Goal: Information Seeking & Learning: Check status

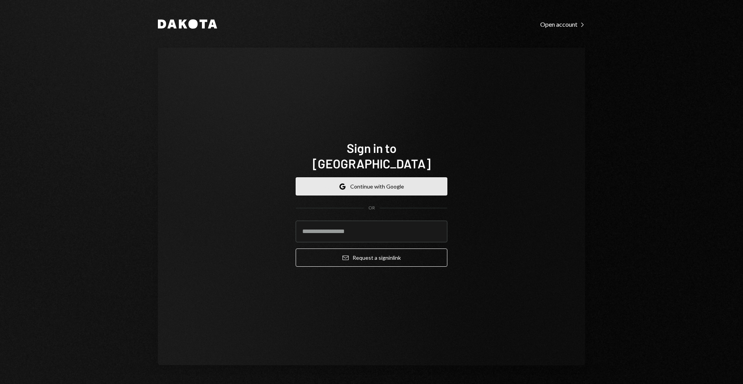
click at [378, 177] on button "Google Continue with Google" at bounding box center [372, 186] width 152 height 18
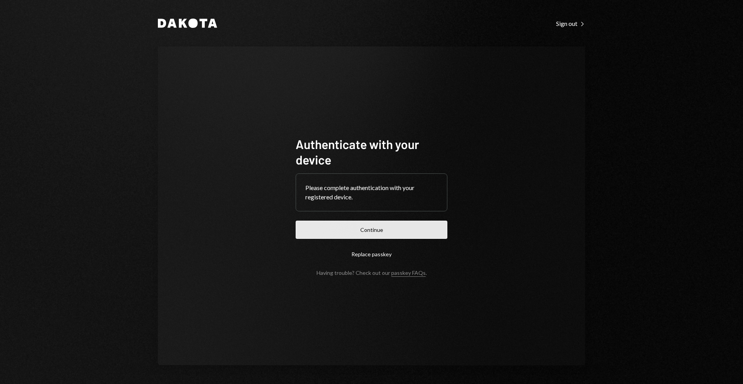
click at [390, 231] on button "Continue" at bounding box center [372, 230] width 152 height 18
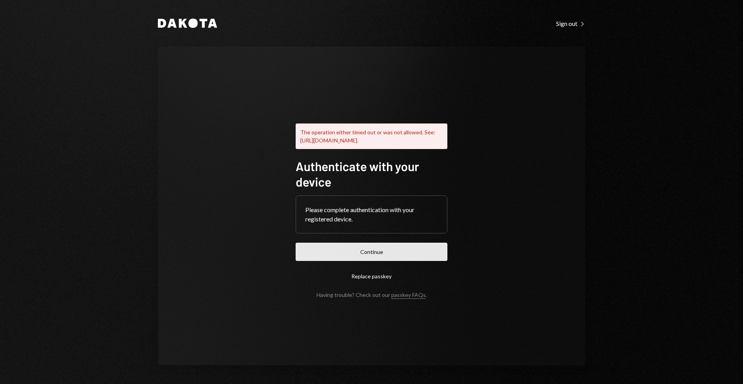
click at [384, 259] on button "Continue" at bounding box center [372, 252] width 152 height 18
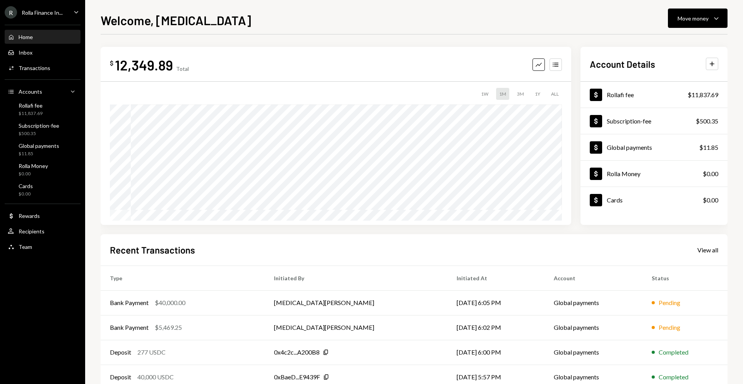
click at [53, 15] on div "Rolla Finance In..." at bounding box center [42, 12] width 41 height 7
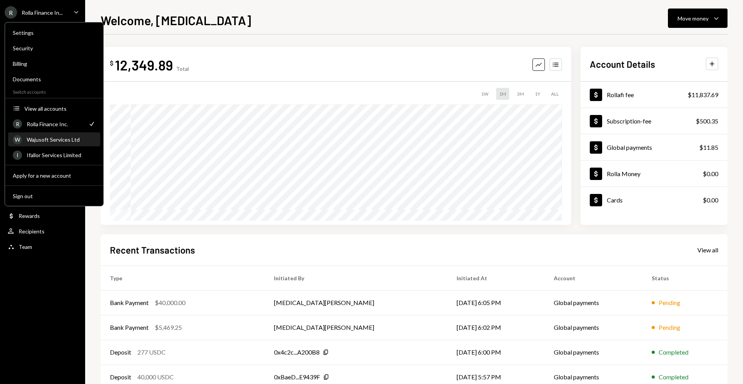
click at [59, 142] on div "Wajusoft Services Ltd" at bounding box center [61, 139] width 69 height 7
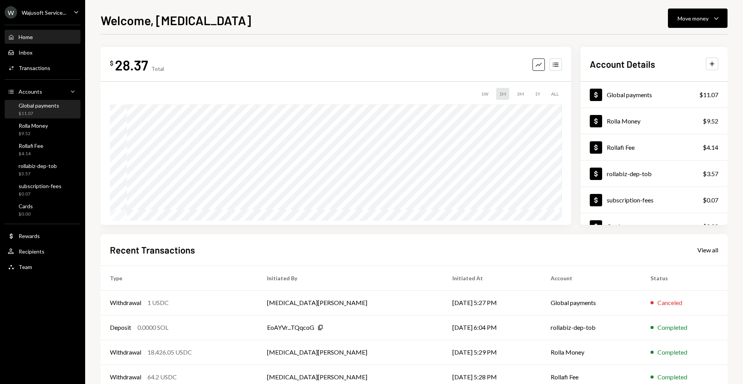
click at [40, 115] on div "$11.07" at bounding box center [39, 113] width 41 height 7
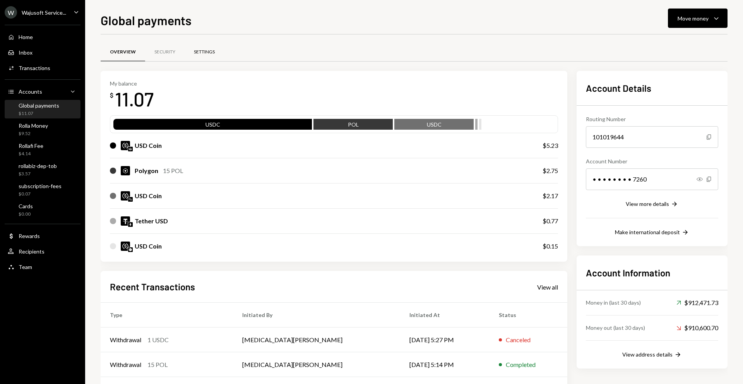
click at [205, 53] on div "Settings" at bounding box center [204, 52] width 21 height 7
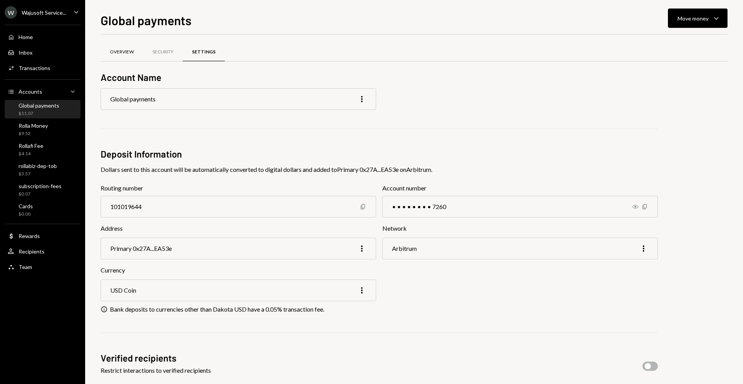
click at [118, 47] on div "Overview" at bounding box center [122, 52] width 43 height 19
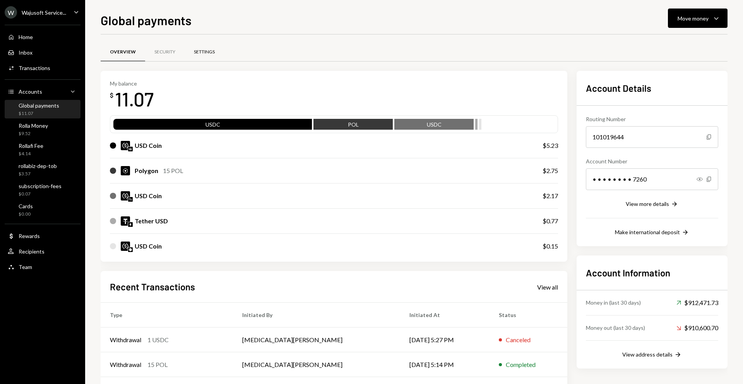
click at [197, 48] on div "Settings" at bounding box center [204, 52] width 39 height 19
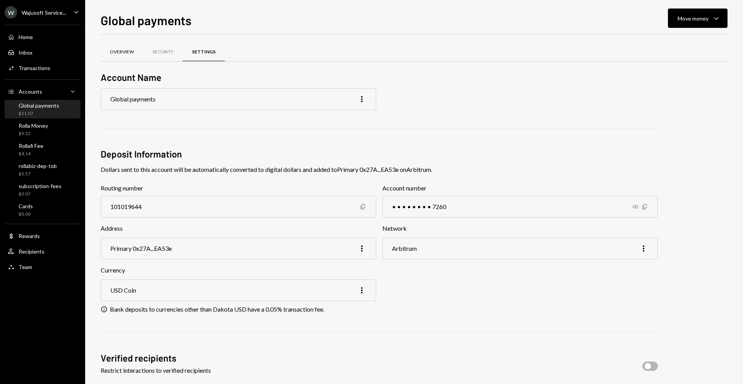
click at [120, 59] on div "Overview" at bounding box center [122, 52] width 43 height 19
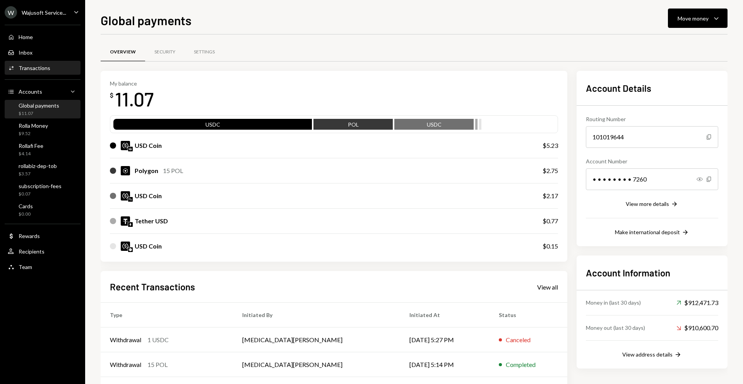
click at [29, 68] on div "Transactions" at bounding box center [35, 68] width 32 height 7
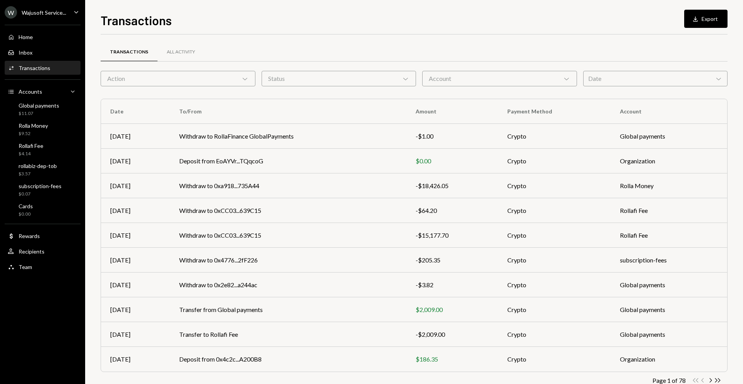
click at [455, 75] on div "Account Chevron Down" at bounding box center [499, 78] width 155 height 15
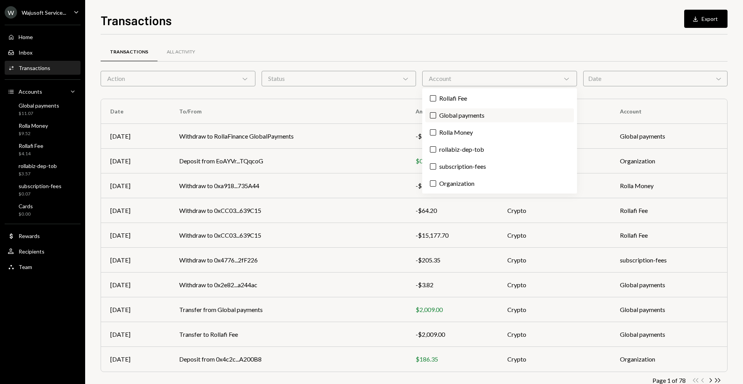
click at [453, 113] on label "Global payments" at bounding box center [499, 115] width 149 height 14
click at [436, 113] on button "Global payments" at bounding box center [433, 115] width 6 height 6
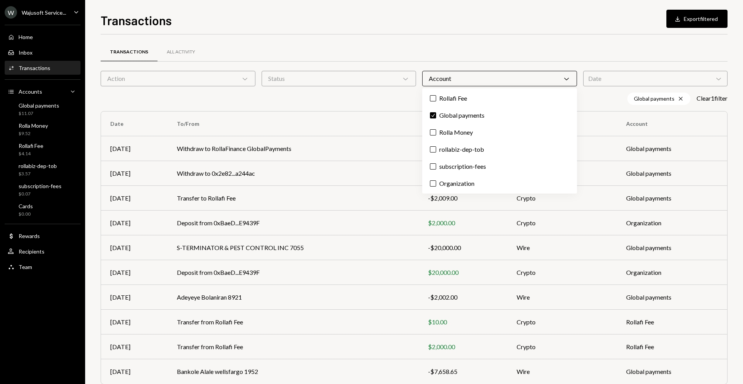
click at [475, 75] on div "Account Chevron Down" at bounding box center [499, 78] width 155 height 15
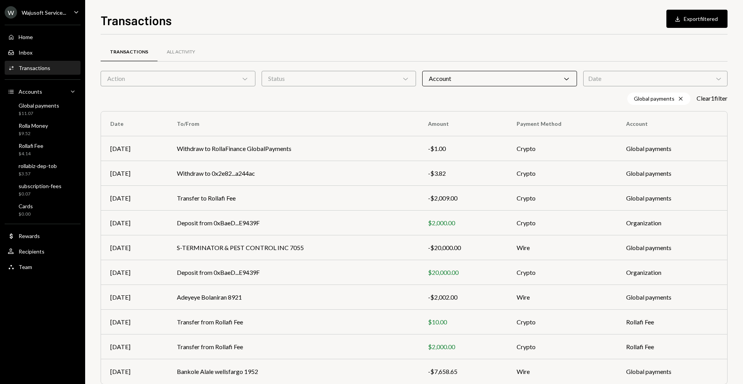
click at [392, 82] on div "Status Chevron Down" at bounding box center [339, 78] width 155 height 15
click at [366, 108] on label "Completed" at bounding box center [339, 115] width 149 height 14
click at [276, 112] on button "Completed" at bounding box center [272, 115] width 6 height 6
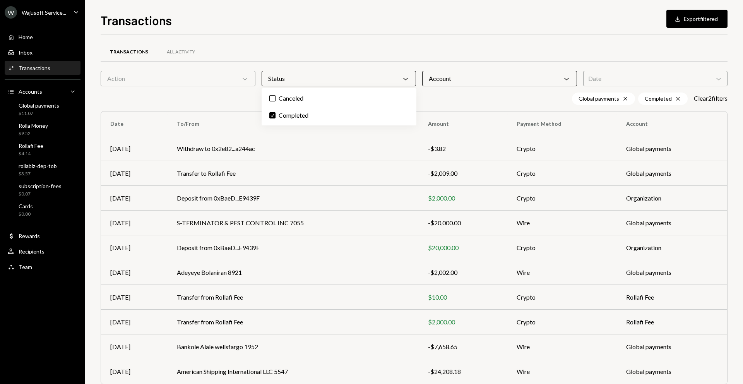
click at [462, 96] on div "Global payments Cross Completed Cross Clear 2 filter s" at bounding box center [414, 98] width 627 height 12
click at [206, 87] on div "Transactions All Activity Action Chevron Down Status Chevron Down Account Chevr…" at bounding box center [414, 232] width 627 height 370
click at [205, 74] on div "Action Chevron Down" at bounding box center [178, 78] width 155 height 15
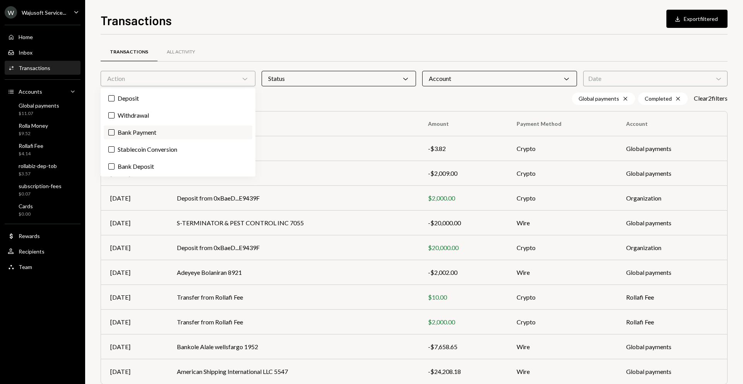
click at [187, 135] on label "Bank Payment" at bounding box center [178, 132] width 149 height 14
click at [115, 135] on button "Bank Payment" at bounding box center [111, 132] width 6 height 6
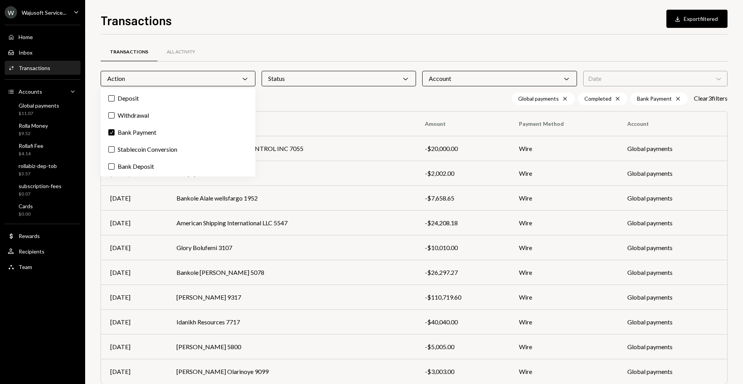
click at [236, 77] on div "Action Chevron Down" at bounding box center [178, 78] width 155 height 15
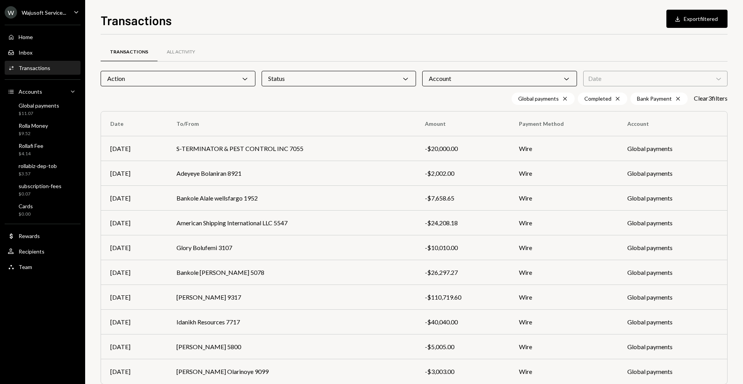
click at [375, 79] on div "Status Chevron Down" at bounding box center [339, 78] width 155 height 15
click at [334, 120] on label "Check Completed" at bounding box center [339, 115] width 149 height 14
click at [276, 118] on button "Check" at bounding box center [272, 115] width 6 height 6
click at [331, 114] on label "Completed" at bounding box center [339, 115] width 149 height 14
click at [276, 114] on button "Completed" at bounding box center [272, 115] width 6 height 6
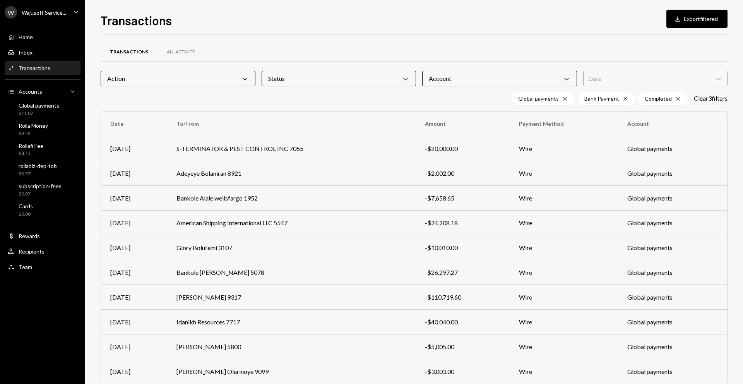
click at [521, 75] on div "Account Chevron Down" at bounding box center [499, 78] width 155 height 15
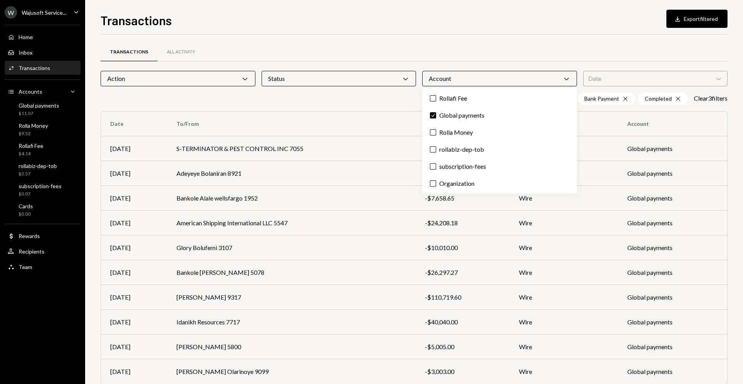
click at [511, 75] on div "Account Chevron Down" at bounding box center [499, 78] width 155 height 15
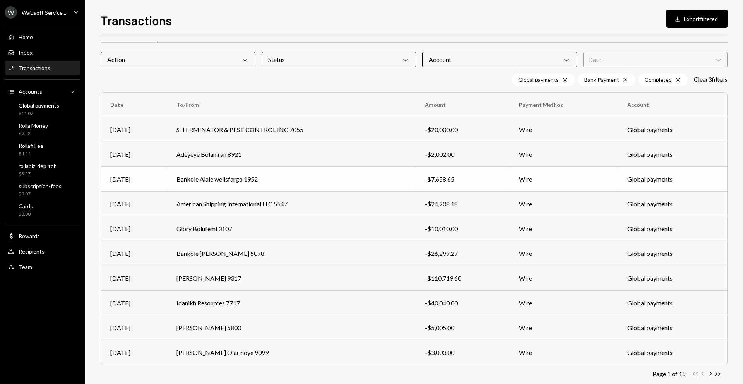
scroll to position [33, 0]
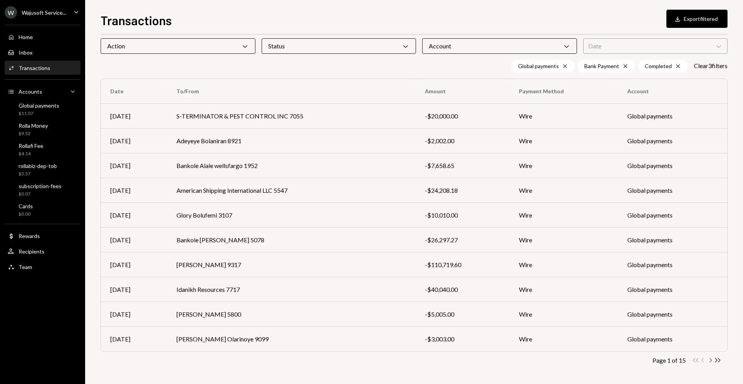
click at [711, 360] on icon "Chevron Right" at bounding box center [710, 359] width 7 height 7
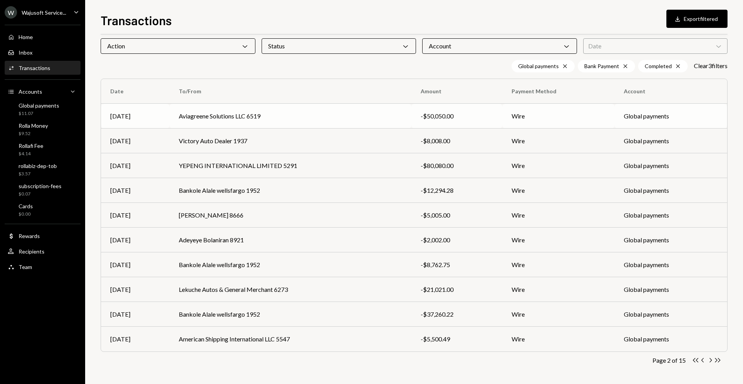
drag, startPoint x: 180, startPoint y: 116, endPoint x: 229, endPoint y: 121, distance: 49.4
click at [229, 121] on td "Aviagreene Solutions LLC 6519" at bounding box center [291, 116] width 242 height 25
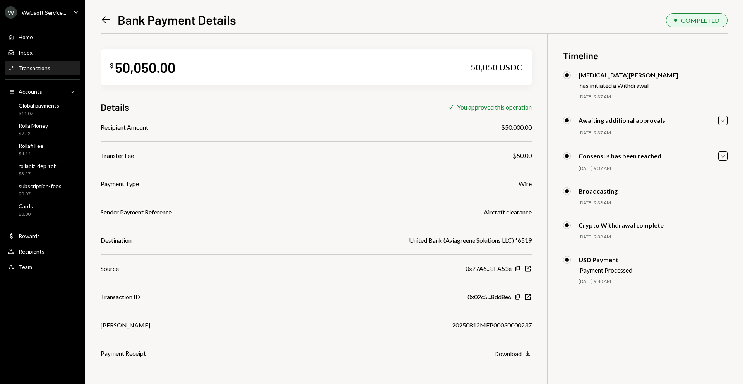
click at [110, 16] on icon "Left Arrow" at bounding box center [106, 19] width 11 height 11
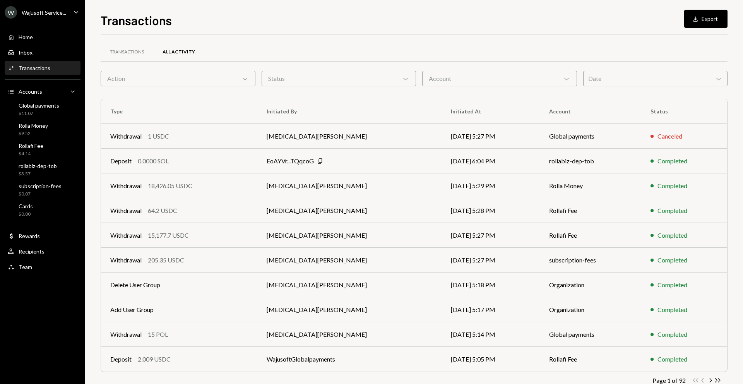
click at [231, 80] on div "Action Chevron Down" at bounding box center [178, 78] width 155 height 15
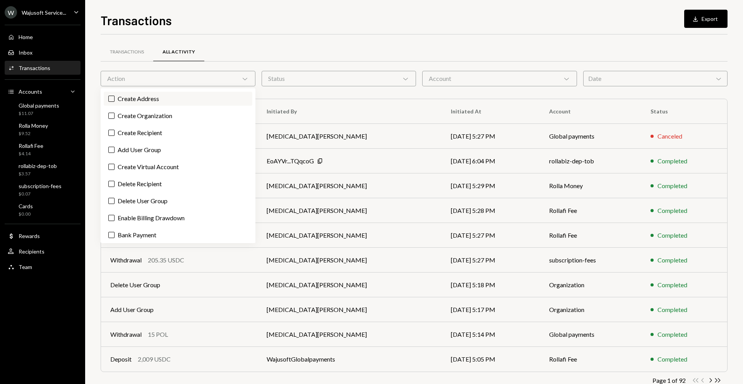
scroll to position [196, 0]
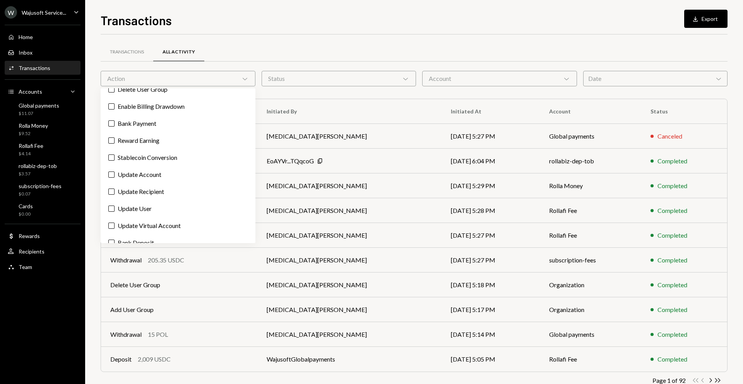
click at [493, 86] on div "Account Chevron Down" at bounding box center [499, 78] width 155 height 15
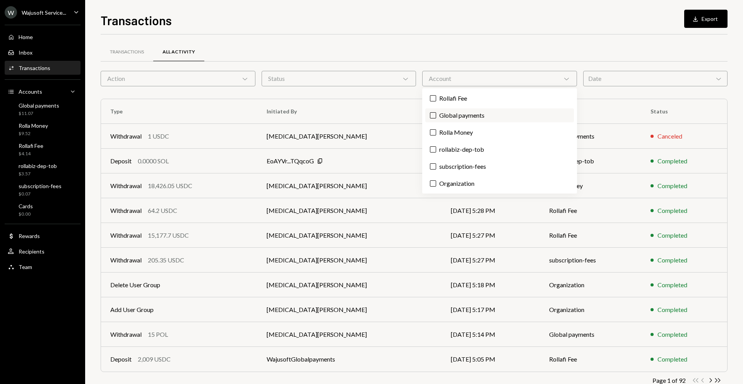
click at [463, 121] on label "Global payments" at bounding box center [499, 115] width 149 height 14
click at [436, 118] on button "Global payments" at bounding box center [433, 115] width 6 height 6
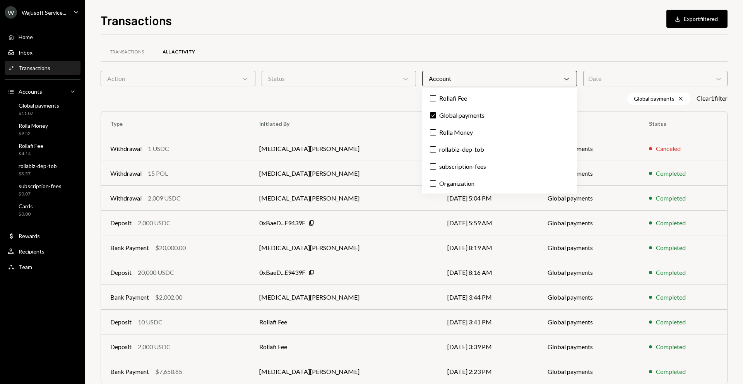
click at [352, 72] on div "Status Chevron Down" at bounding box center [339, 78] width 155 height 15
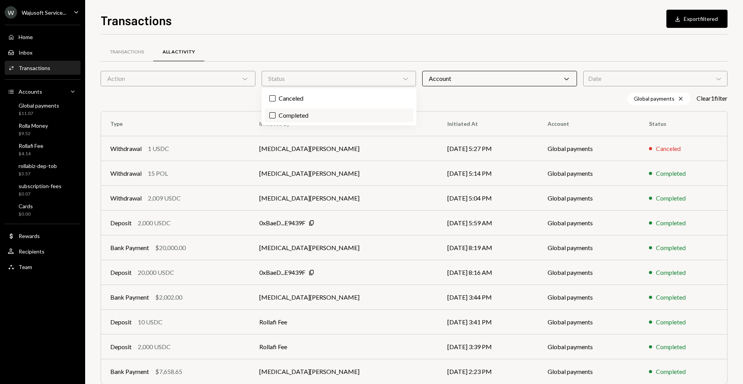
click at [348, 111] on label "Completed" at bounding box center [339, 115] width 149 height 14
click at [276, 112] on button "Completed" at bounding box center [272, 115] width 6 height 6
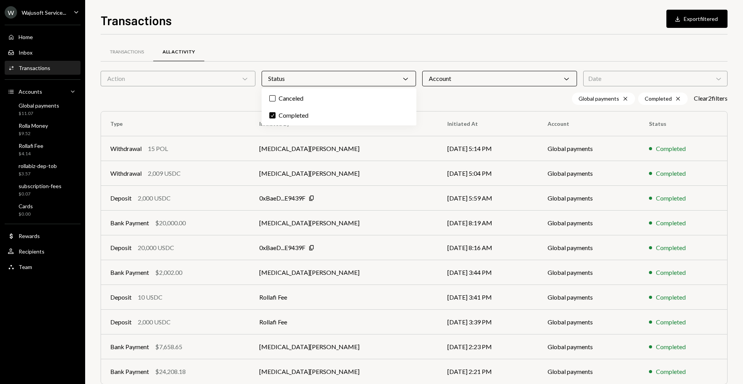
click at [221, 74] on div "Action Chevron Down" at bounding box center [178, 78] width 155 height 15
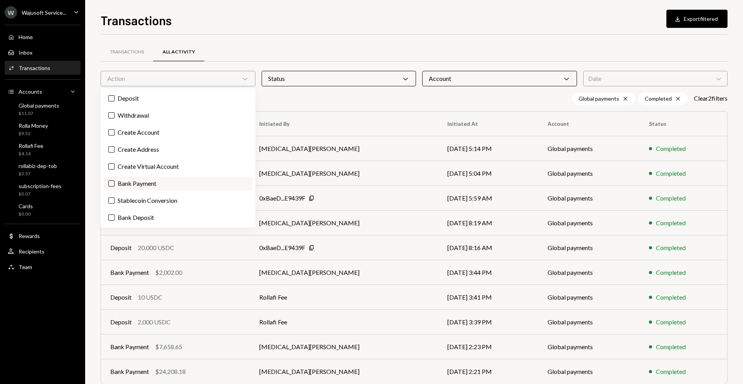
click at [204, 185] on label "Bank Payment" at bounding box center [178, 183] width 149 height 14
click at [115, 185] on button "Bank Payment" at bounding box center [111, 183] width 6 height 6
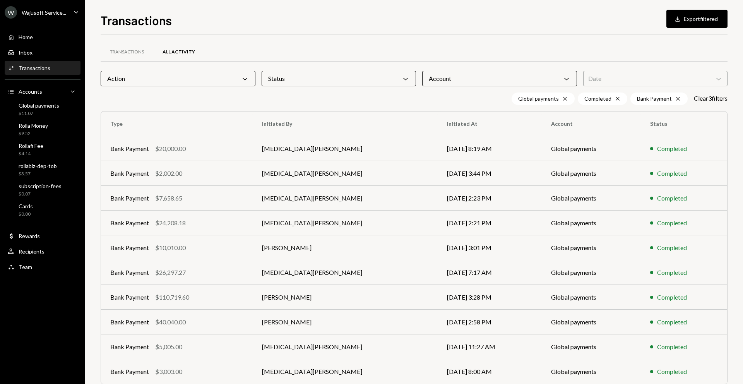
click at [312, 98] on div "Global payments Cross Completed Cross Bank Payment Cross Clear 3 filter s" at bounding box center [414, 98] width 627 height 12
click at [543, 73] on div "Account Chevron Down" at bounding box center [499, 78] width 155 height 15
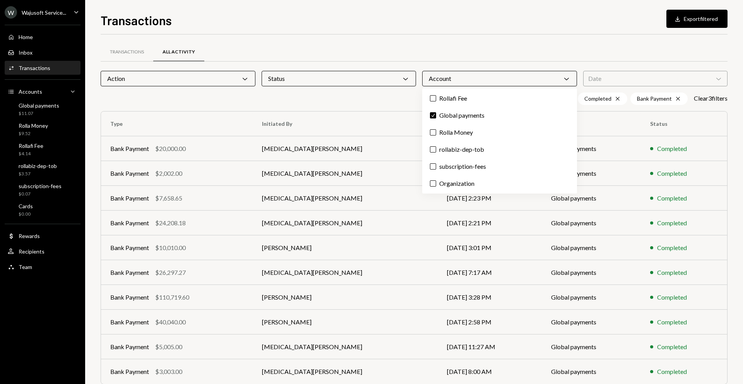
click at [543, 73] on div "Account Chevron Down" at bounding box center [499, 78] width 155 height 15
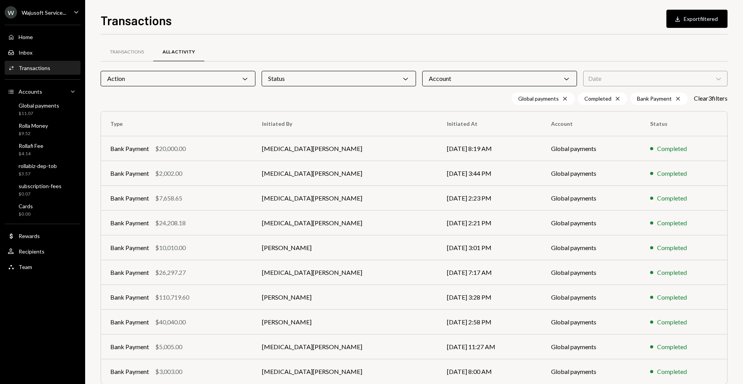
click at [605, 80] on div "Date Chevron Down" at bounding box center [655, 78] width 144 height 15
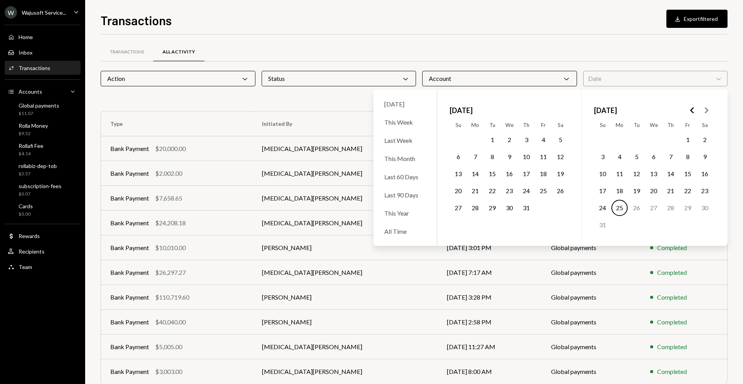
click at [605, 80] on div "Date Chevron Down" at bounding box center [655, 78] width 144 height 15
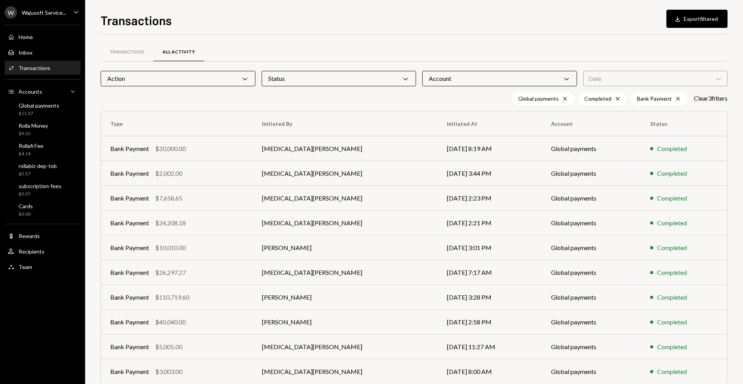
click at [385, 74] on div "Status Chevron Down" at bounding box center [339, 78] width 155 height 15
click at [340, 82] on div "Status Chevron Down" at bounding box center [339, 78] width 155 height 15
click at [186, 79] on div "Action Chevron Down" at bounding box center [178, 78] width 155 height 15
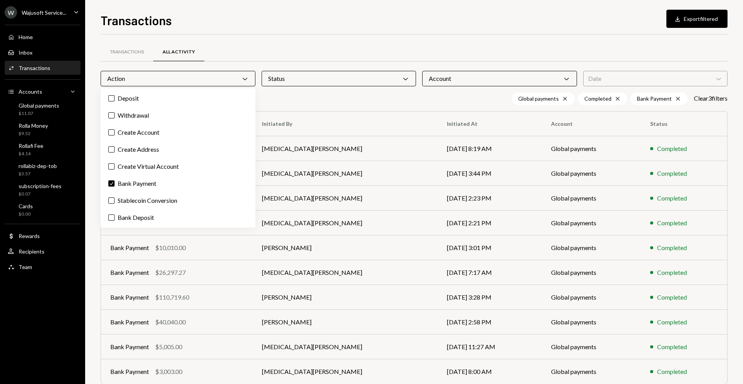
click at [199, 82] on div "Action Chevron Down" at bounding box center [178, 78] width 155 height 15
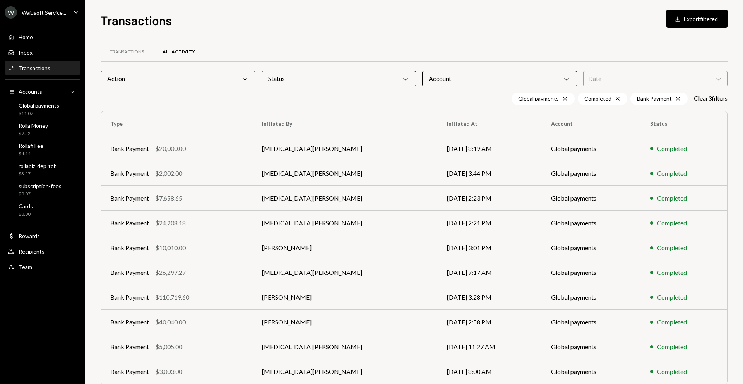
click at [444, 81] on div "Account Chevron Down" at bounding box center [499, 78] width 155 height 15
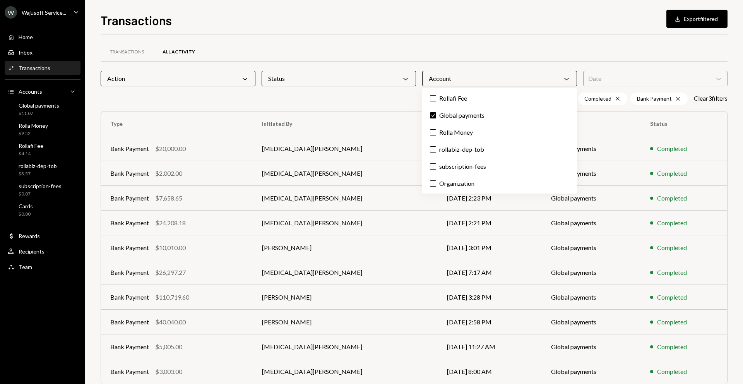
click at [446, 75] on div "Account Chevron Down" at bounding box center [499, 78] width 155 height 15
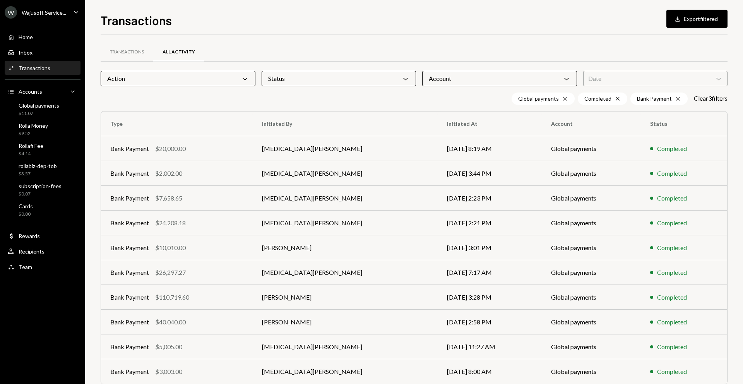
click at [212, 85] on div "Action Chevron Down" at bounding box center [178, 78] width 155 height 15
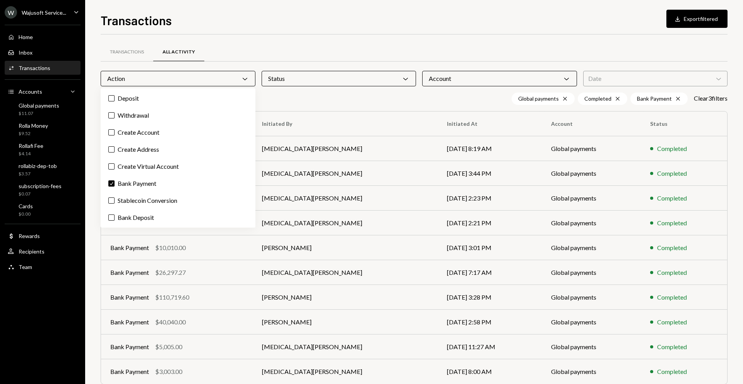
click at [308, 82] on div "Status Chevron Down" at bounding box center [339, 78] width 155 height 15
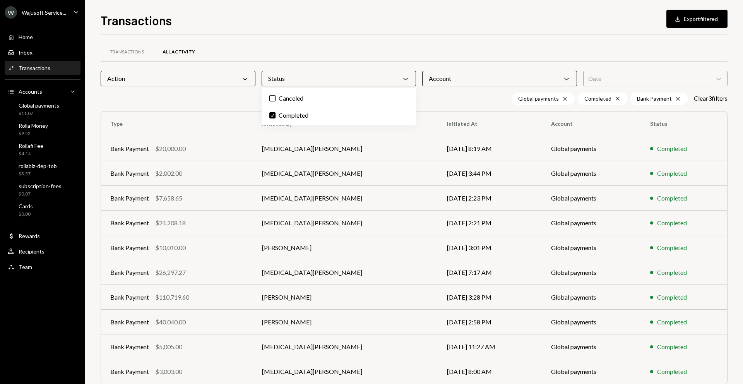
click at [310, 82] on div "Status Chevron Down" at bounding box center [339, 78] width 155 height 15
click at [466, 78] on div "Account Chevron Down" at bounding box center [499, 78] width 155 height 15
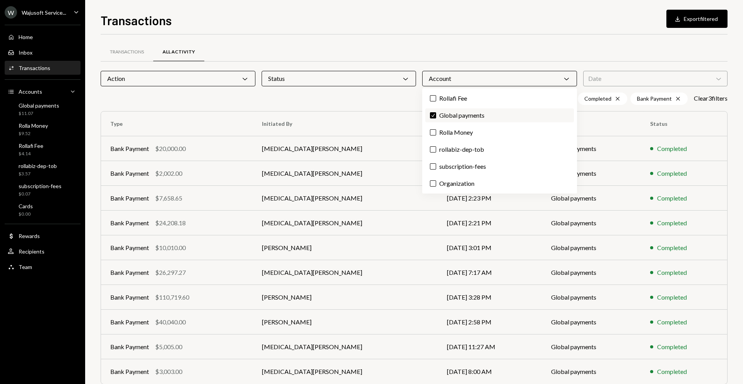
click at [459, 113] on label "Check Global payments" at bounding box center [499, 115] width 149 height 14
click at [436, 113] on button "Check" at bounding box center [433, 115] width 6 height 6
click at [459, 113] on label "Global payments" at bounding box center [499, 115] width 149 height 14
click at [436, 113] on button "Global payments" at bounding box center [433, 115] width 6 height 6
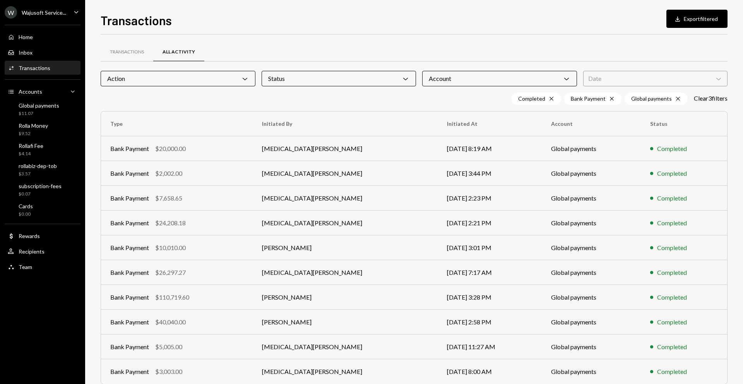
click at [734, 174] on div "Transactions Download Export filtered Transactions All Activity Action Chevron …" at bounding box center [414, 192] width 658 height 384
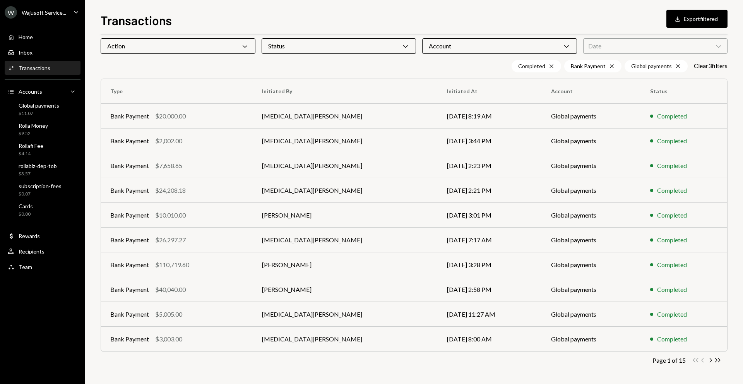
click at [703, 360] on div "Double Arrow Left Chevron Left Chevron Right Double Arrow Right" at bounding box center [706, 359] width 29 height 7
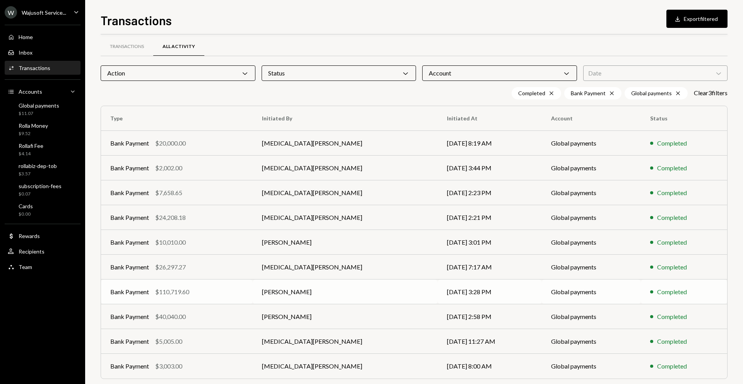
scroll to position [0, 0]
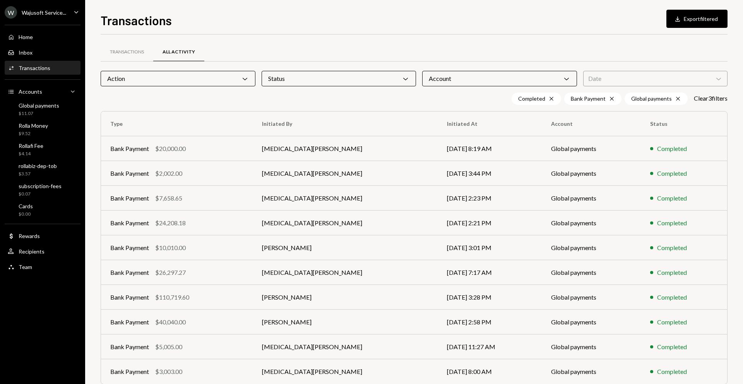
click at [224, 72] on div "Action Chevron Down" at bounding box center [178, 78] width 155 height 15
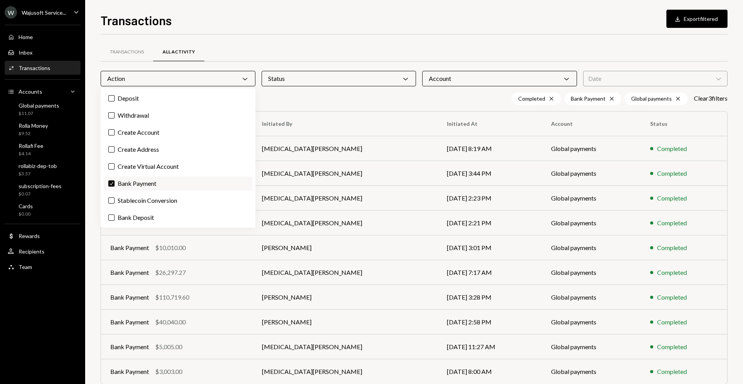
click at [126, 181] on label "Check Bank Payment" at bounding box center [178, 183] width 149 height 14
click at [115, 181] on button "Check" at bounding box center [111, 183] width 6 height 6
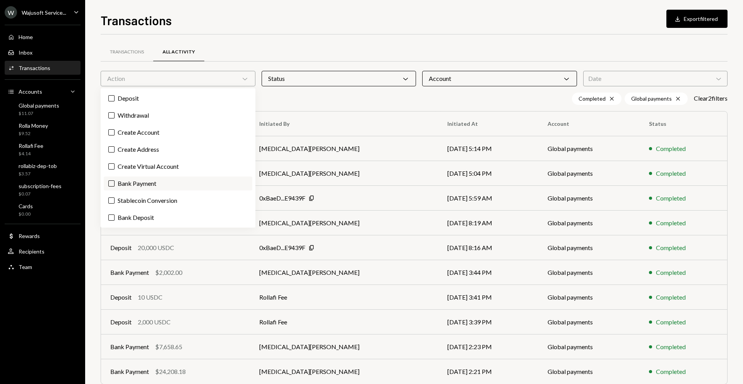
click at [133, 190] on label "Bank Payment" at bounding box center [178, 183] width 149 height 14
click at [115, 187] on button "Bank Payment" at bounding box center [111, 183] width 6 height 6
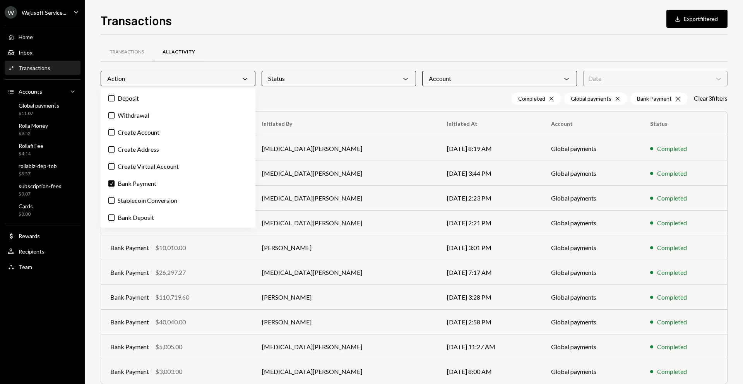
click at [136, 207] on div "Deposit Withdrawal Create Account Create Address Create Virtual Account Check B…" at bounding box center [178, 157] width 155 height 139
click at [132, 216] on label "Bank Deposit" at bounding box center [178, 218] width 149 height 14
click at [115, 216] on button "Bank Deposit" at bounding box center [111, 217] width 6 height 6
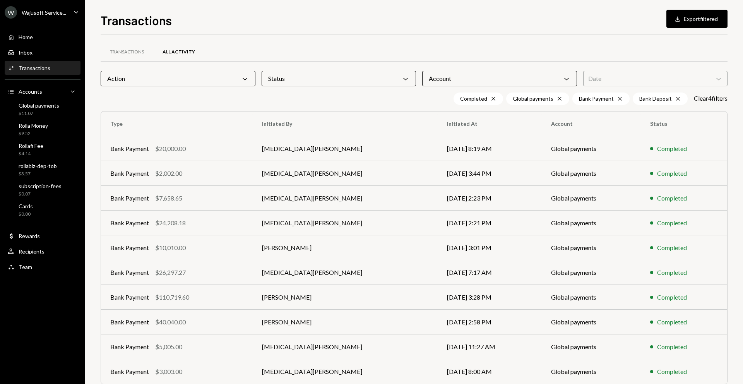
click at [331, 99] on div "Completed Cross Global payments Cross Bank Payment Cross Bank Deposit Cross Cle…" at bounding box center [414, 98] width 627 height 12
click at [135, 77] on div "Action Chevron Down" at bounding box center [178, 78] width 155 height 15
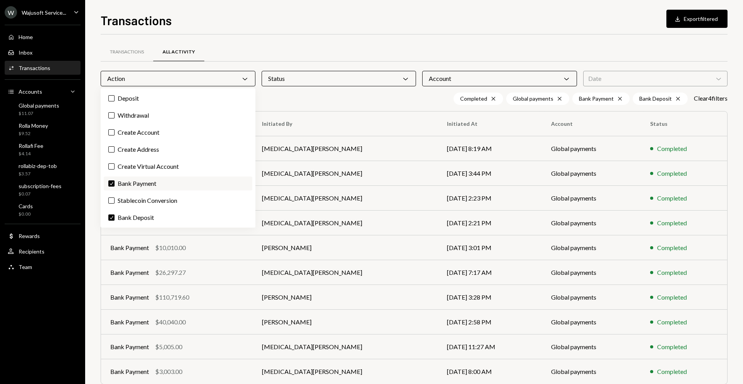
click at [122, 186] on label "Check Bank Payment" at bounding box center [178, 183] width 149 height 14
click at [115, 186] on button "Check" at bounding box center [111, 183] width 6 height 6
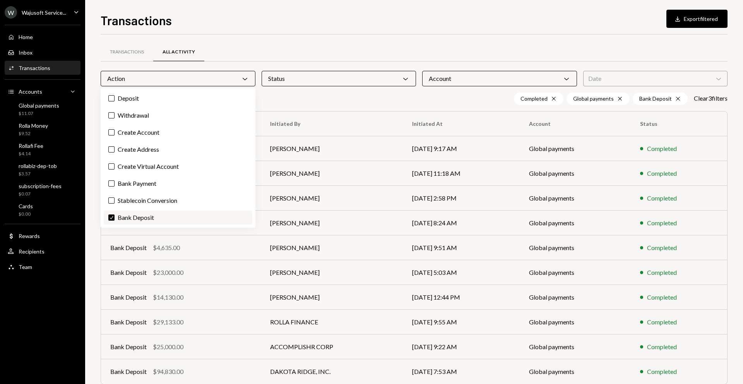
click at [123, 218] on label "Check Bank Deposit" at bounding box center [178, 218] width 149 height 14
click at [115, 218] on button "Check" at bounding box center [111, 217] width 6 height 6
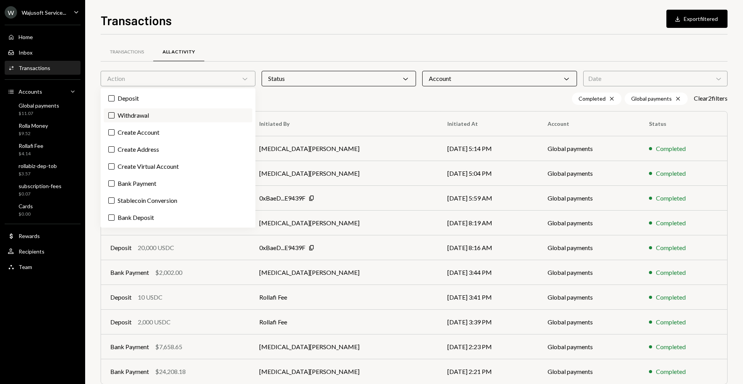
click at [128, 114] on label "Withdrawal" at bounding box center [178, 115] width 149 height 14
click at [115, 114] on button "Withdrawal" at bounding box center [111, 115] width 6 height 6
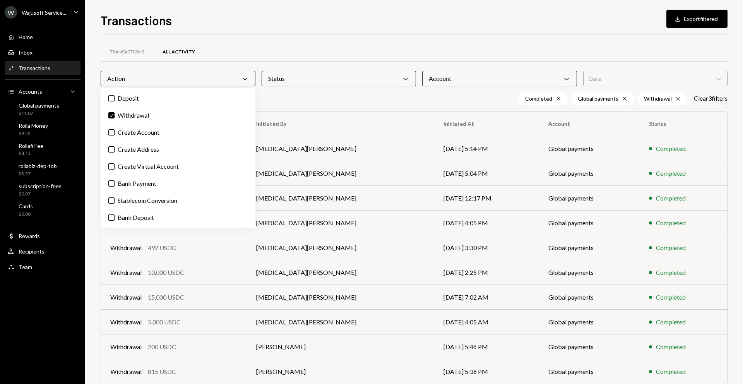
click at [185, 81] on div "Action Chevron Down" at bounding box center [178, 78] width 155 height 15
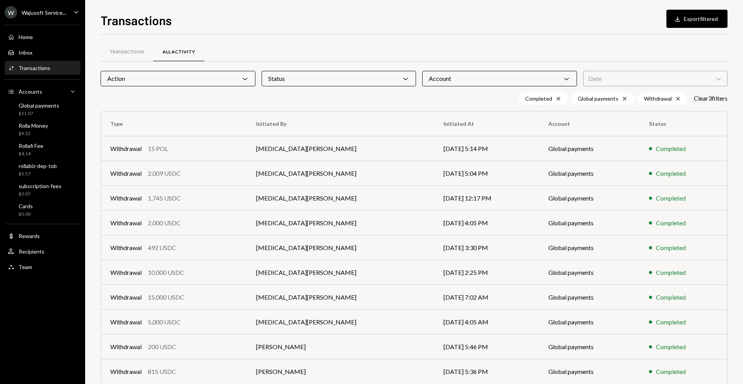
click at [185, 81] on div "Action Chevron Down" at bounding box center [178, 78] width 155 height 15
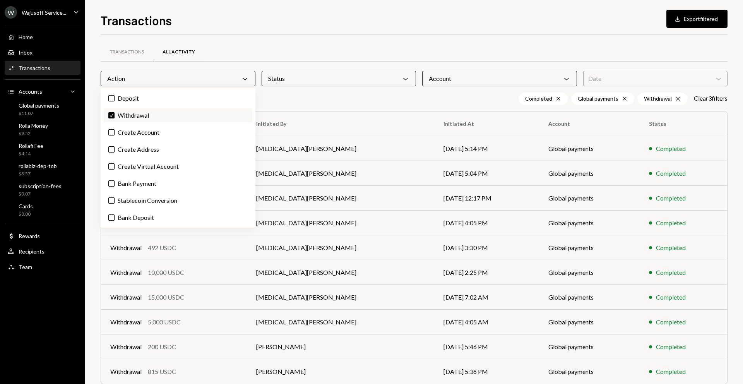
click at [140, 114] on label "Check Withdrawal" at bounding box center [178, 115] width 149 height 14
click at [115, 114] on button "Check" at bounding box center [111, 115] width 6 height 6
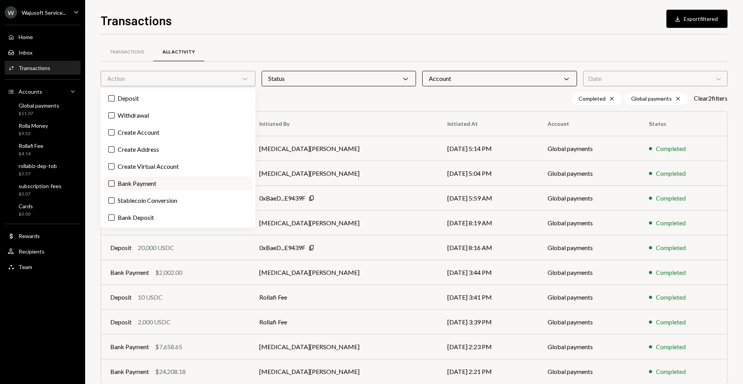
click at [143, 184] on label "Bank Payment" at bounding box center [178, 183] width 149 height 14
click at [115, 184] on button "Bank Payment" at bounding box center [111, 183] width 6 height 6
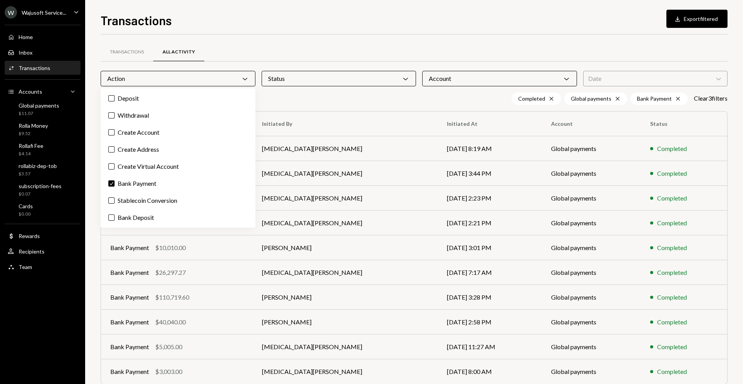
click at [277, 43] on div "Transactions All Activity" at bounding box center [414, 52] width 627 height 20
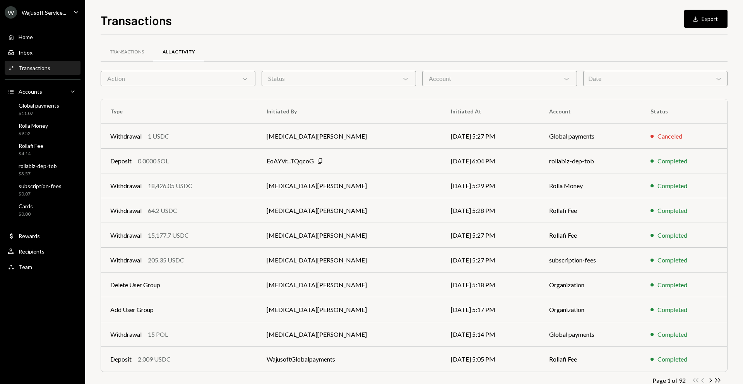
click at [206, 76] on div "Action Chevron Down" at bounding box center [178, 78] width 155 height 15
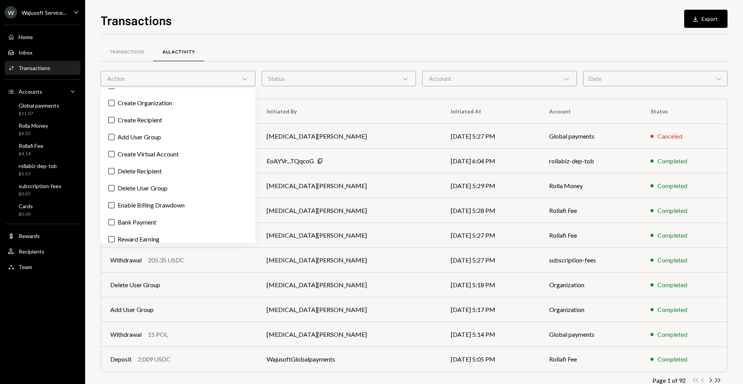
scroll to position [131, 0]
click at [162, 193] on label "Bank Payment" at bounding box center [178, 189] width 149 height 14
click at [115, 192] on button "Bank Payment" at bounding box center [111, 189] width 6 height 6
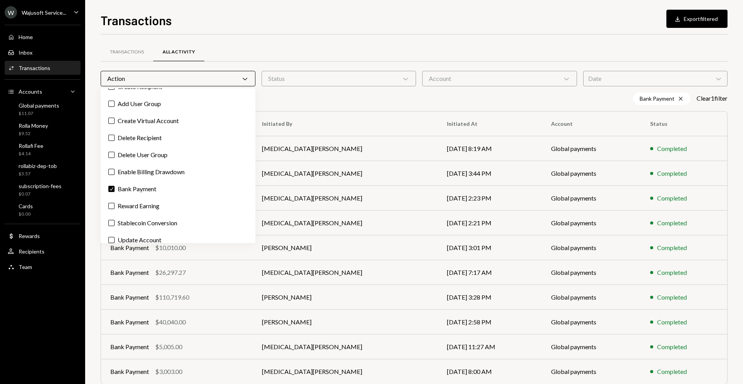
click at [325, 84] on div "Status Chevron Down" at bounding box center [339, 78] width 155 height 15
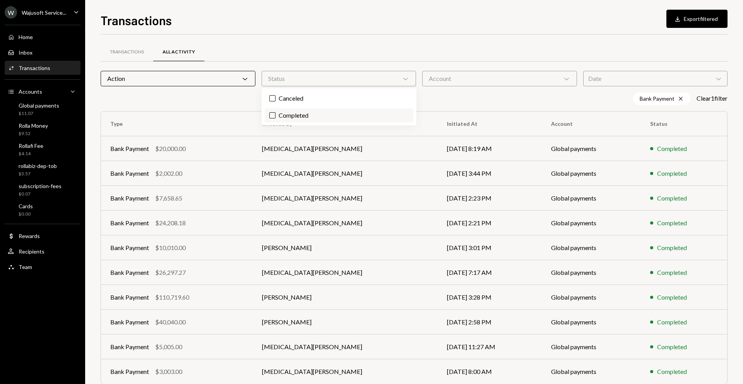
click at [322, 113] on label "Completed" at bounding box center [339, 115] width 149 height 14
click at [276, 113] on button "Completed" at bounding box center [272, 115] width 6 height 6
click at [470, 82] on div "Account Chevron Down" at bounding box center [499, 78] width 155 height 15
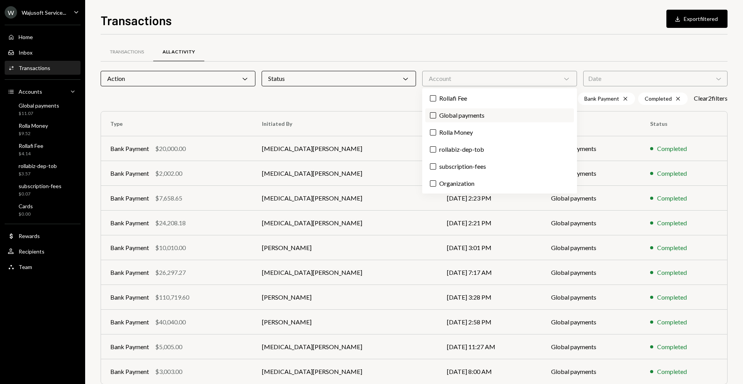
click at [452, 113] on label "Global payments" at bounding box center [499, 115] width 149 height 14
click at [436, 113] on button "Global payments" at bounding box center [433, 115] width 6 height 6
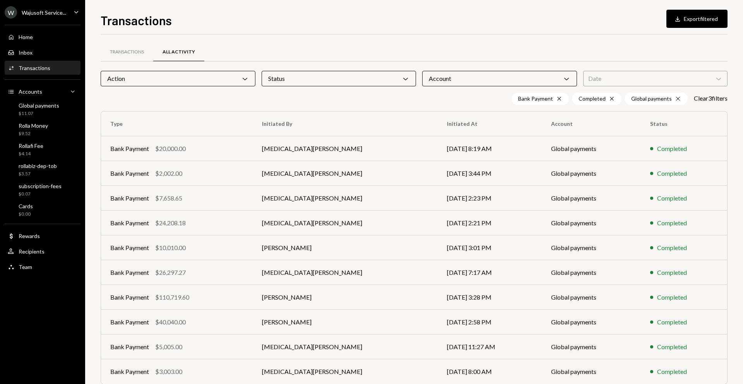
click at [549, 59] on div "Transactions All Activity" at bounding box center [414, 52] width 627 height 20
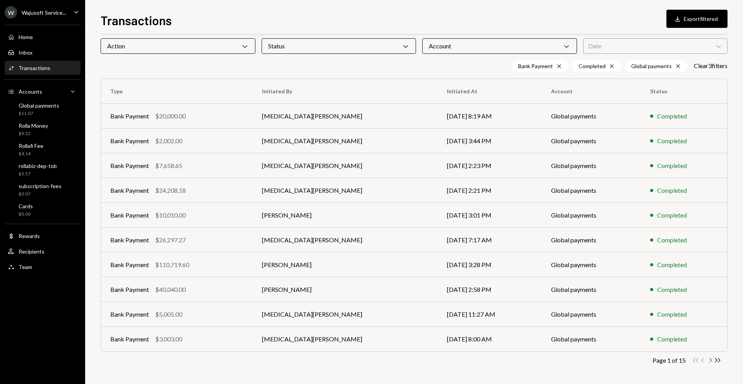
click at [710, 359] on icon "Chevron Right" at bounding box center [710, 359] width 7 height 7
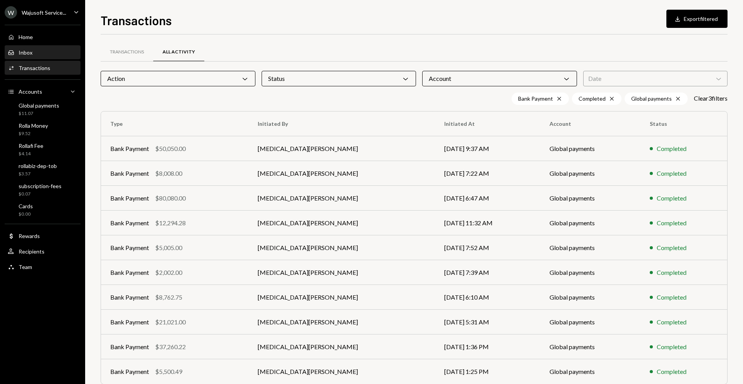
click at [12, 47] on div "Inbox Inbox" at bounding box center [43, 52] width 70 height 13
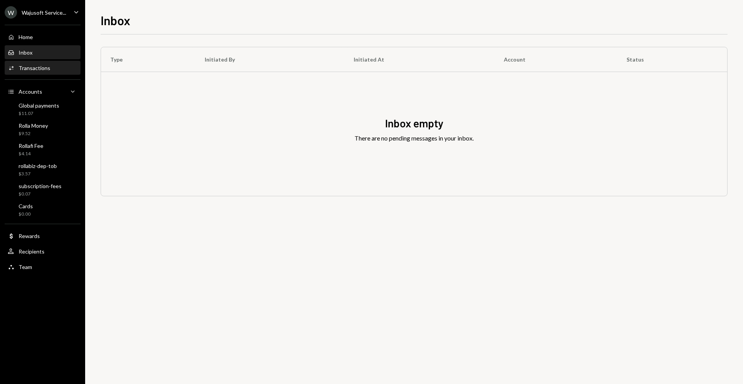
click at [29, 67] on div "Transactions" at bounding box center [35, 68] width 32 height 7
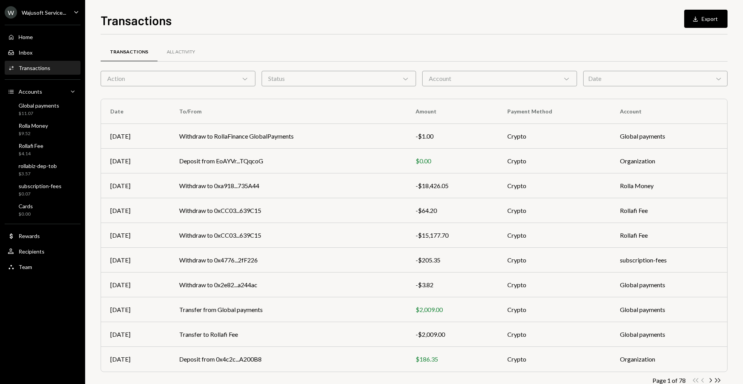
click at [433, 79] on div "Account Chevron Down" at bounding box center [499, 78] width 155 height 15
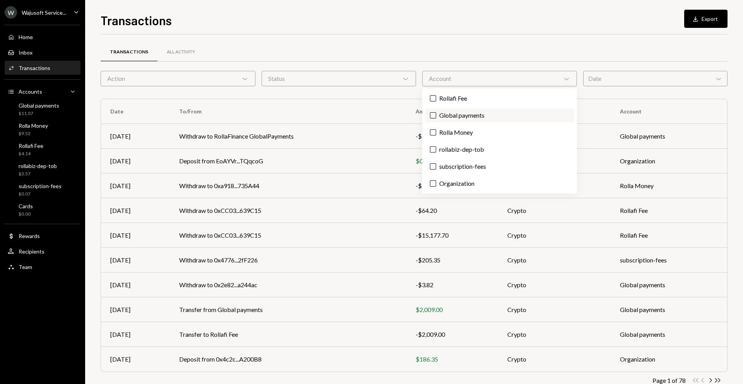
click at [443, 116] on label "Global payments" at bounding box center [499, 115] width 149 height 14
click at [436, 116] on button "Global payments" at bounding box center [433, 115] width 6 height 6
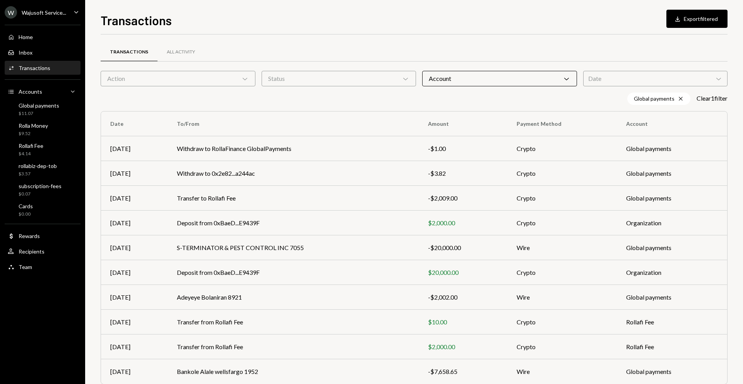
click at [364, 77] on div "Status Chevron Down" at bounding box center [339, 78] width 155 height 15
click at [315, 110] on label "Completed" at bounding box center [339, 115] width 149 height 14
click at [276, 112] on button "Completed" at bounding box center [272, 115] width 6 height 6
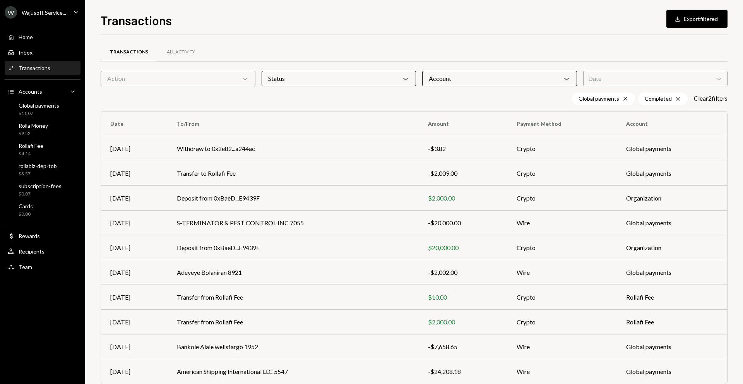
click at [219, 70] on div "Transactions All Activity" at bounding box center [414, 56] width 627 height 29
click at [214, 76] on div "Action Chevron Down" at bounding box center [178, 78] width 155 height 15
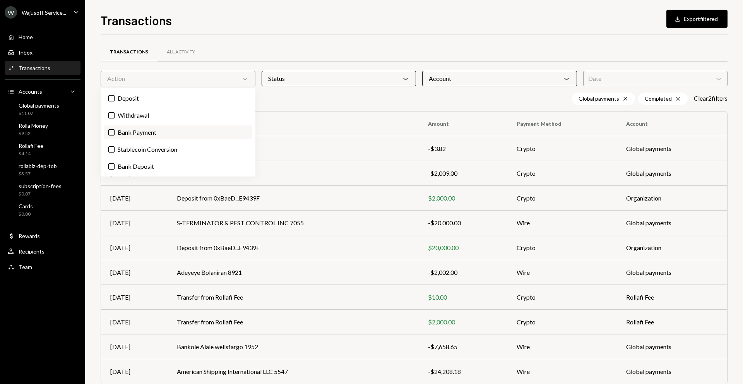
click at [194, 127] on label "Bank Payment" at bounding box center [178, 132] width 149 height 14
click at [115, 129] on button "Bank Payment" at bounding box center [111, 132] width 6 height 6
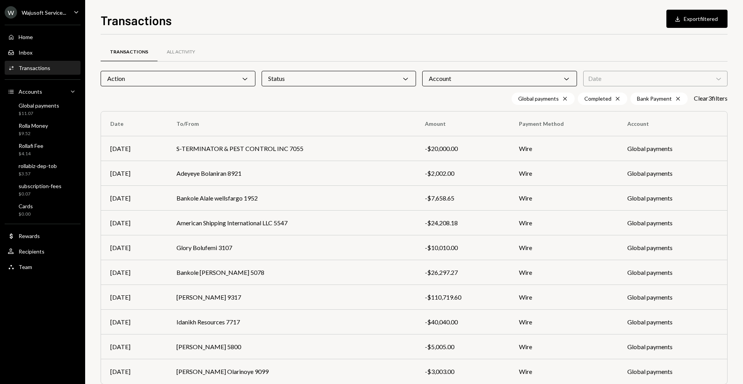
click at [317, 49] on div "Transactions All Activity" at bounding box center [414, 52] width 627 height 20
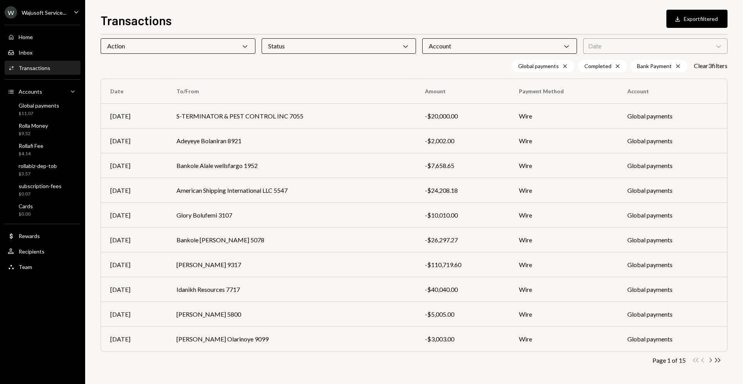
click at [708, 361] on icon "Chevron Right" at bounding box center [710, 359] width 7 height 7
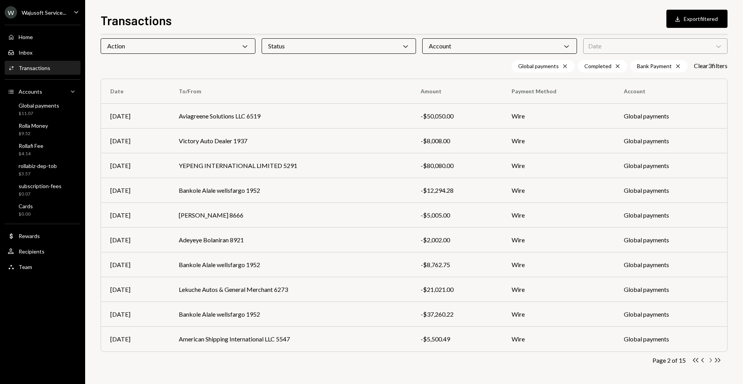
click at [709, 360] on icon "Chevron Right" at bounding box center [710, 359] width 7 height 7
click at [710, 360] on icon "Chevron Right" at bounding box center [710, 359] width 7 height 7
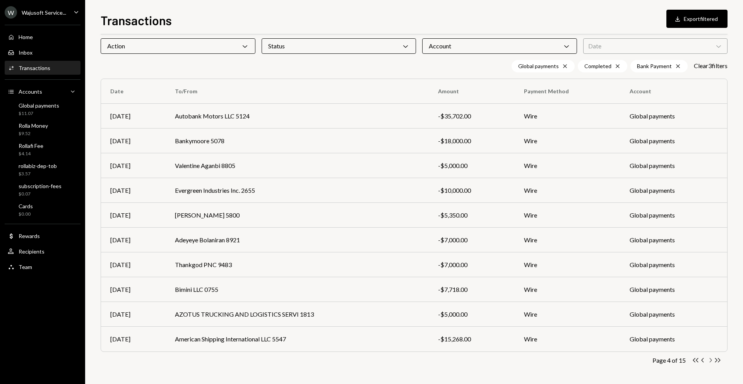
click at [709, 361] on icon "Chevron Right" at bounding box center [710, 359] width 7 height 7
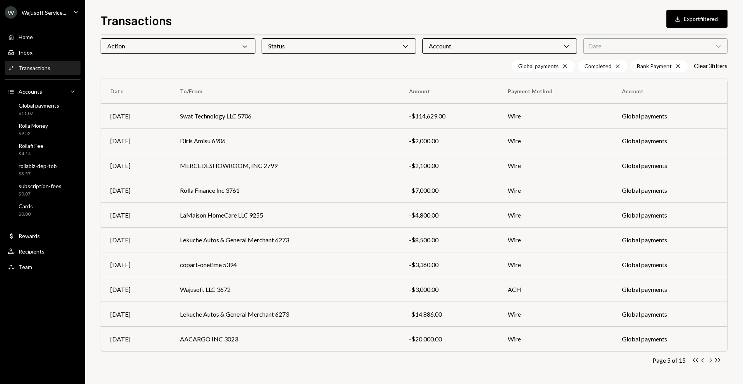
click at [709, 358] on icon "Chevron Right" at bounding box center [710, 359] width 7 height 7
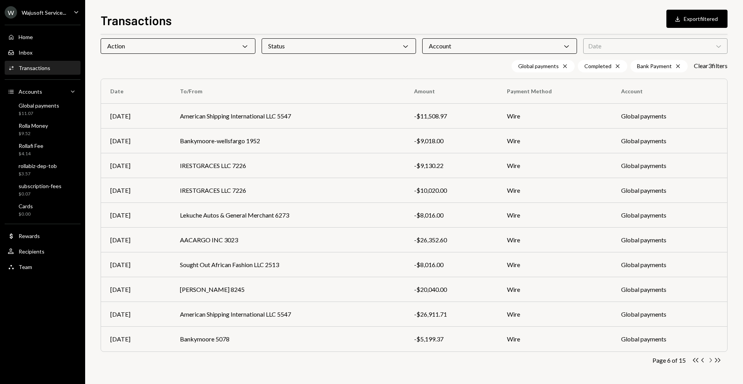
click at [709, 360] on icon "Chevron Right" at bounding box center [710, 359] width 7 height 7
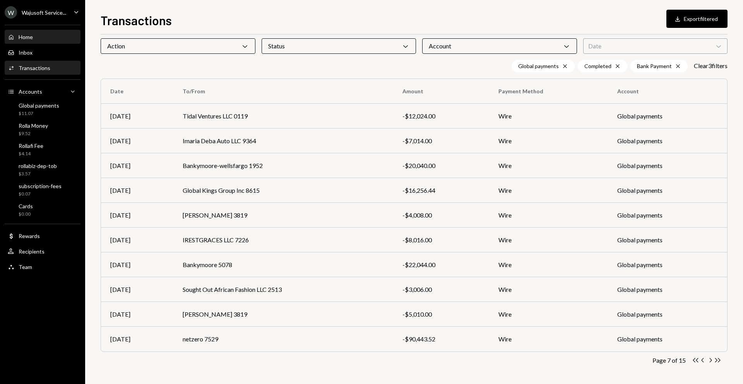
click at [24, 39] on div "Home" at bounding box center [26, 37] width 14 height 7
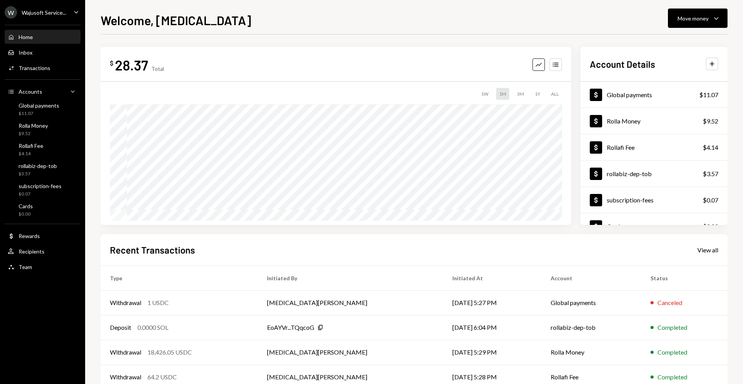
click at [250, 258] on div "Recent Transactions View all Type Initiated By Initiated At Account Status With…" at bounding box center [414, 324] width 627 height 180
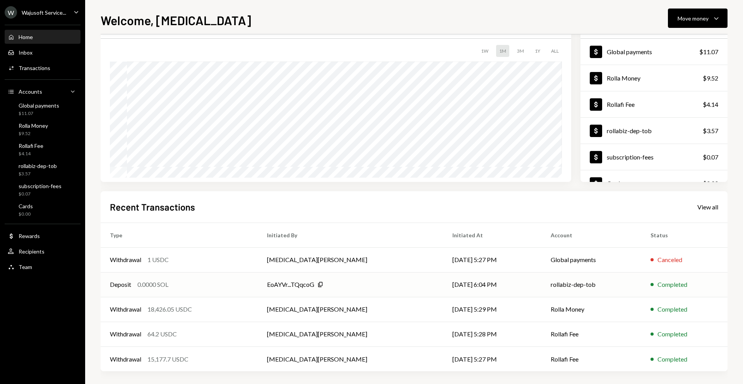
scroll to position [46, 0]
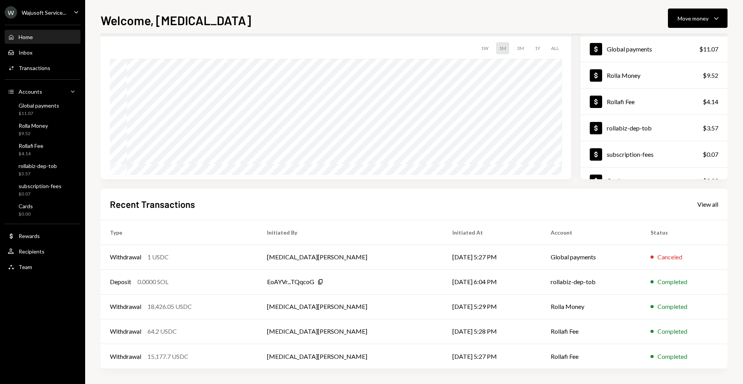
click at [579, 171] on div "$ 28.37 Total Graph Accounts 1W 1M 3M 1Y ALL Account Details Plus Dollar Global…" at bounding box center [414, 90] width 627 height 178
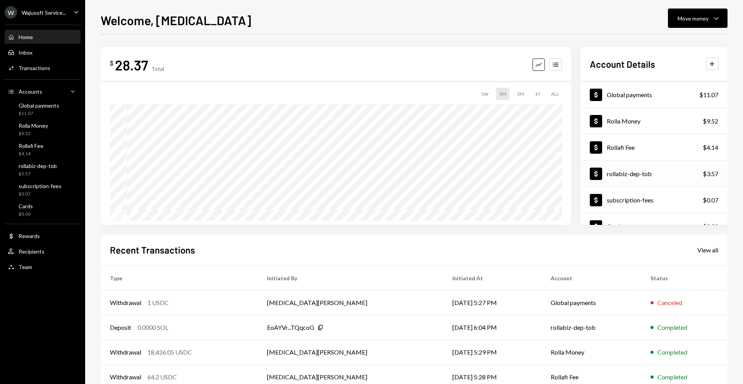
scroll to position [14, 0]
